Goal: Information Seeking & Learning: Learn about a topic

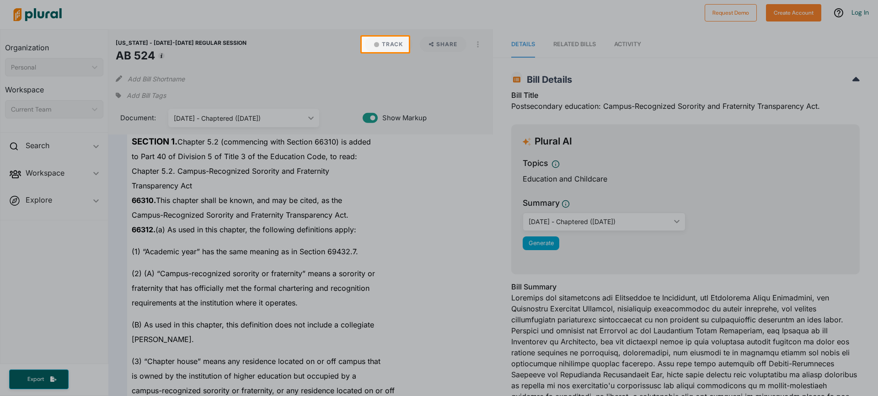
click at [595, 222] on body "Request Demo Create Account Log In Organization Personal ic_keyboard_arrow_down…" at bounding box center [439, 198] width 878 height 396
click at [443, 194] on div at bounding box center [439, 224] width 878 height 344
click at [366, 211] on div at bounding box center [439, 224] width 878 height 344
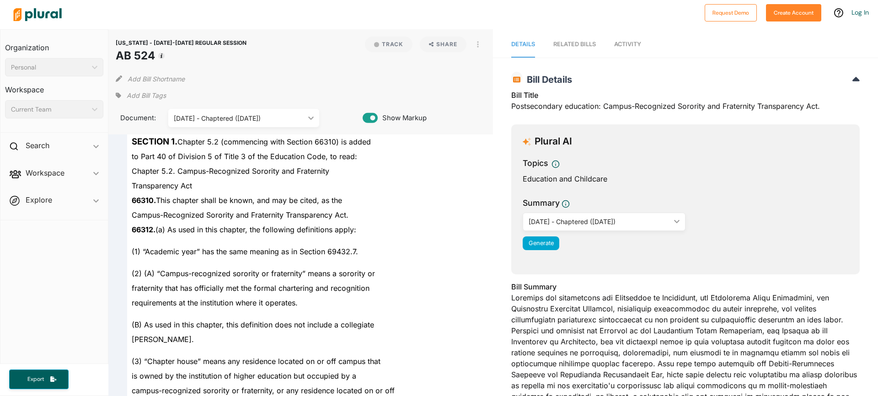
click at [566, 46] on div "RELATED BILLS" at bounding box center [574, 44] width 43 height 9
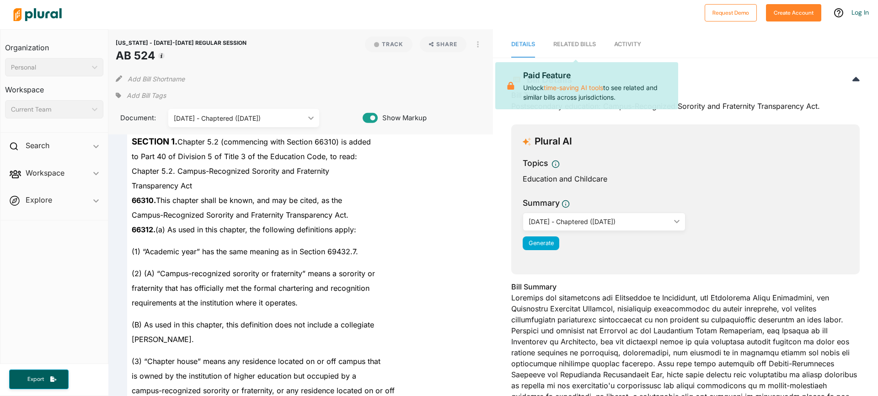
click at [534, 46] on nav "Details RELATED BILLS Activity" at bounding box center [685, 43] width 385 height 28
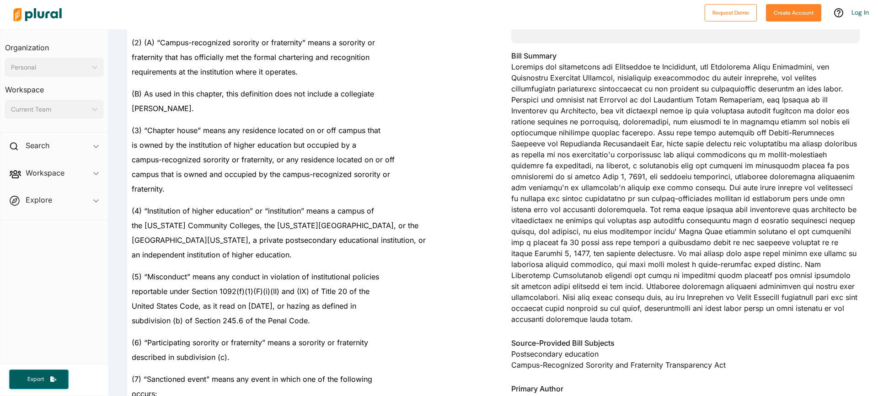
scroll to position [420, 0]
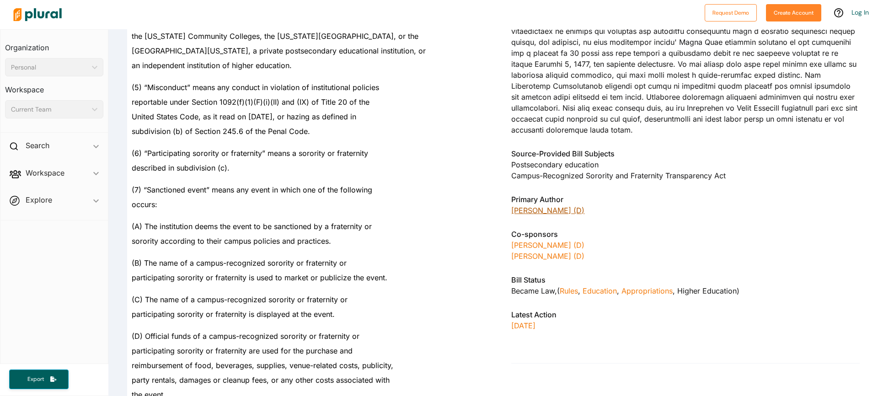
click at [547, 206] on link "[PERSON_NAME] (D)" at bounding box center [547, 210] width 73 height 9
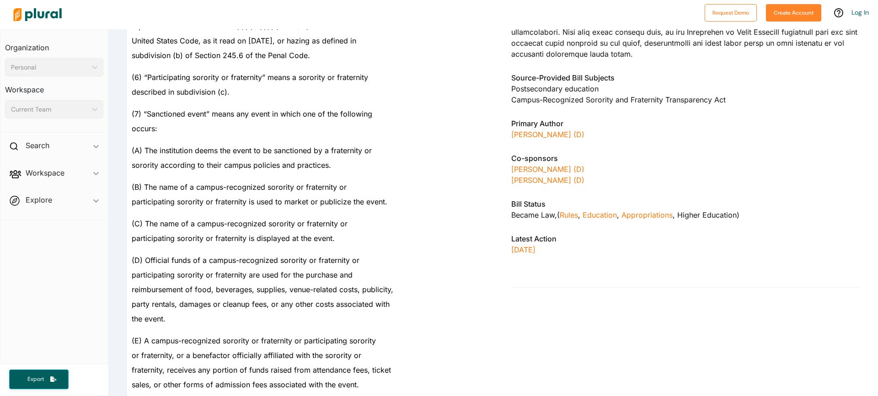
scroll to position [499, 0]
